Goal: Task Accomplishment & Management: Manage account settings

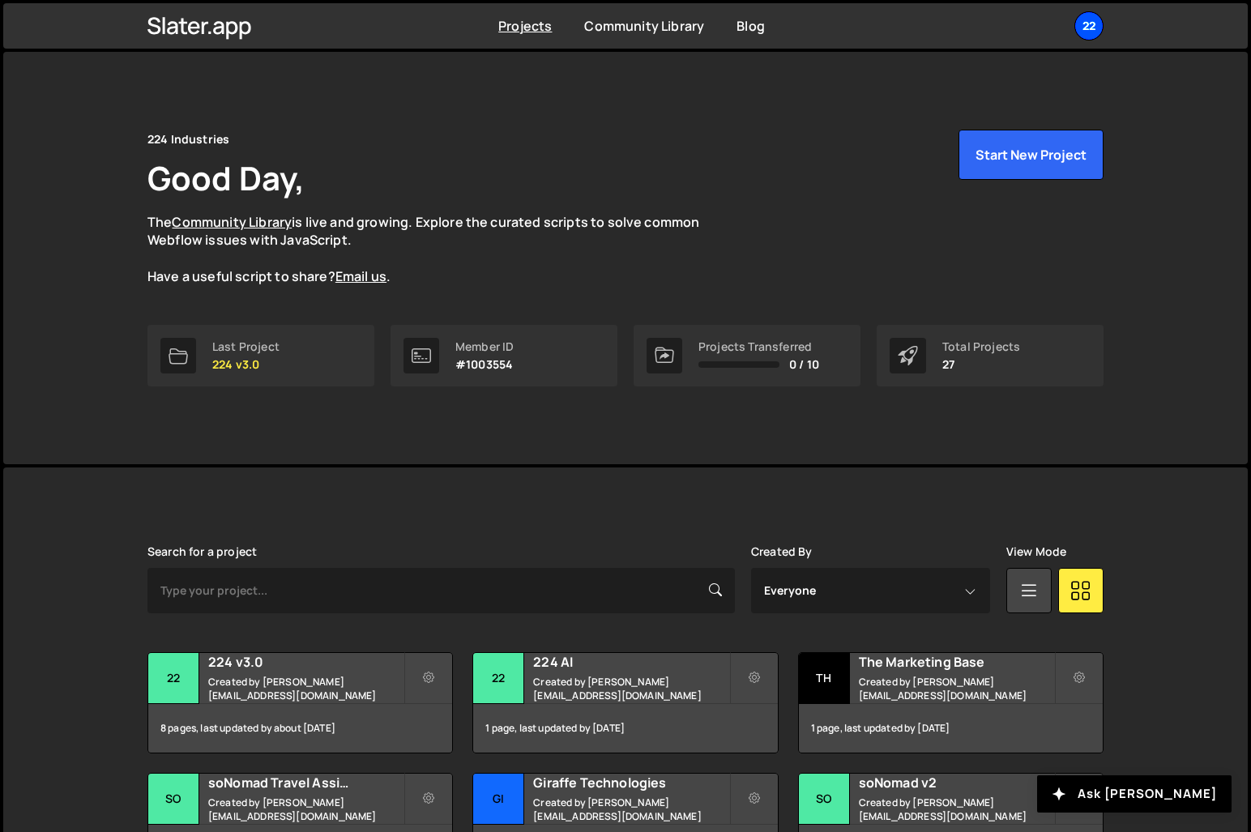
click at [1096, 23] on div "22" at bounding box center [1088, 25] width 29 height 29
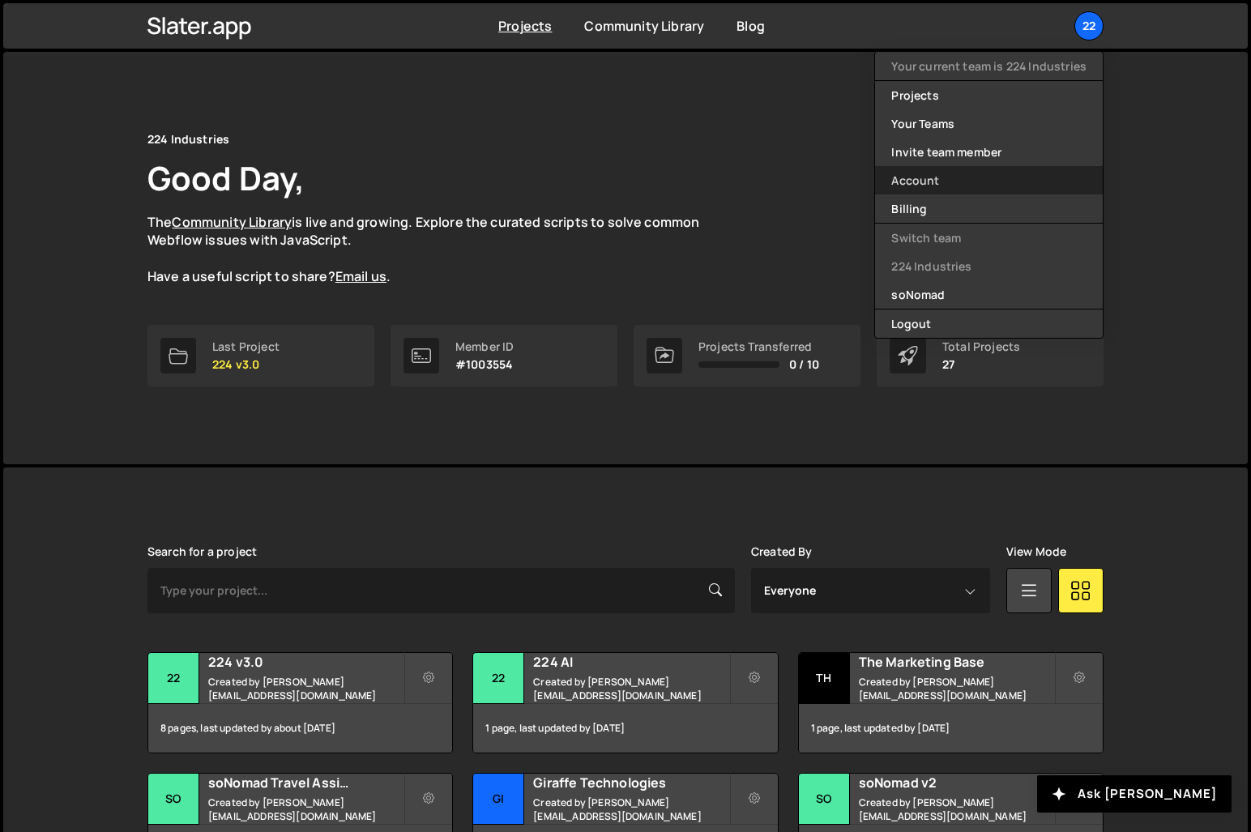
click at [934, 178] on link "Account" at bounding box center [989, 180] width 228 height 28
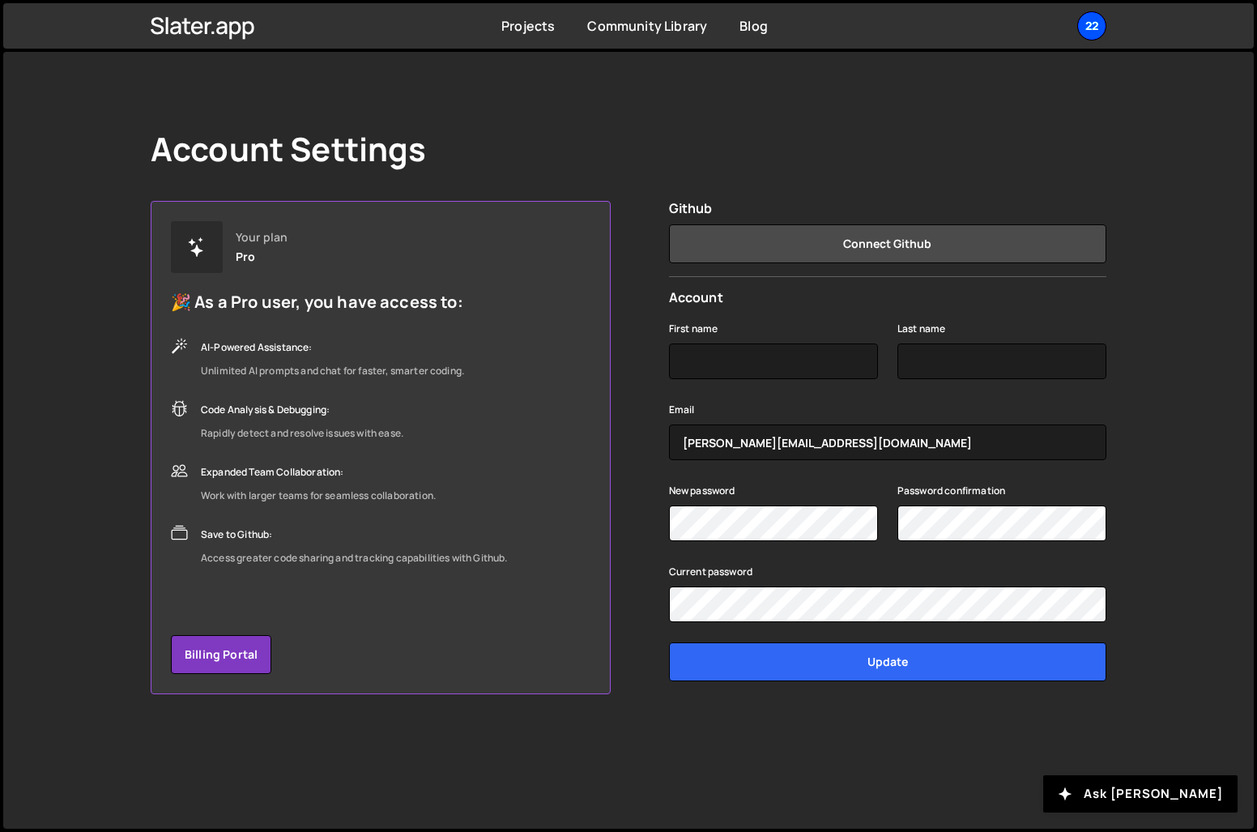
click at [1094, 22] on div "22" at bounding box center [1091, 25] width 29 height 29
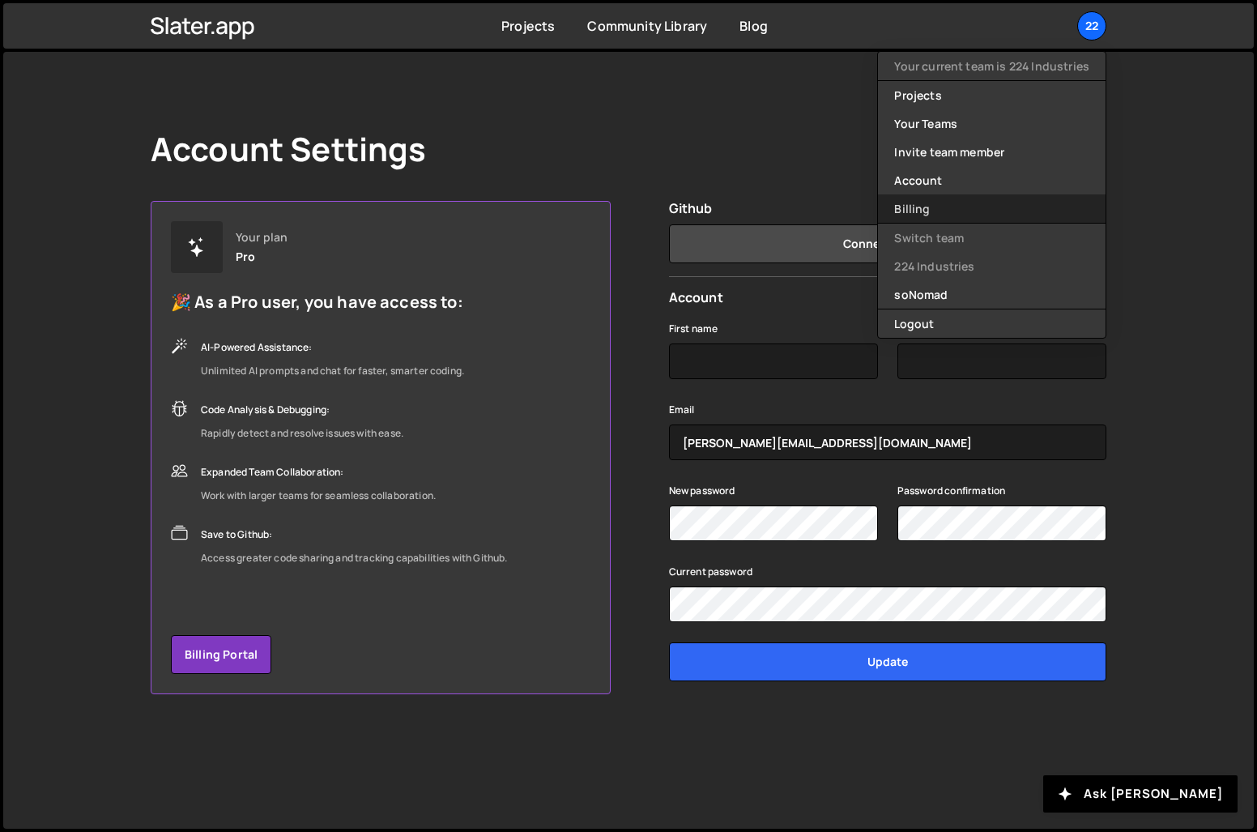
click at [928, 208] on link "Billing" at bounding box center [992, 208] width 228 height 28
